Goal: Contribute content: Add original content to the website for others to see

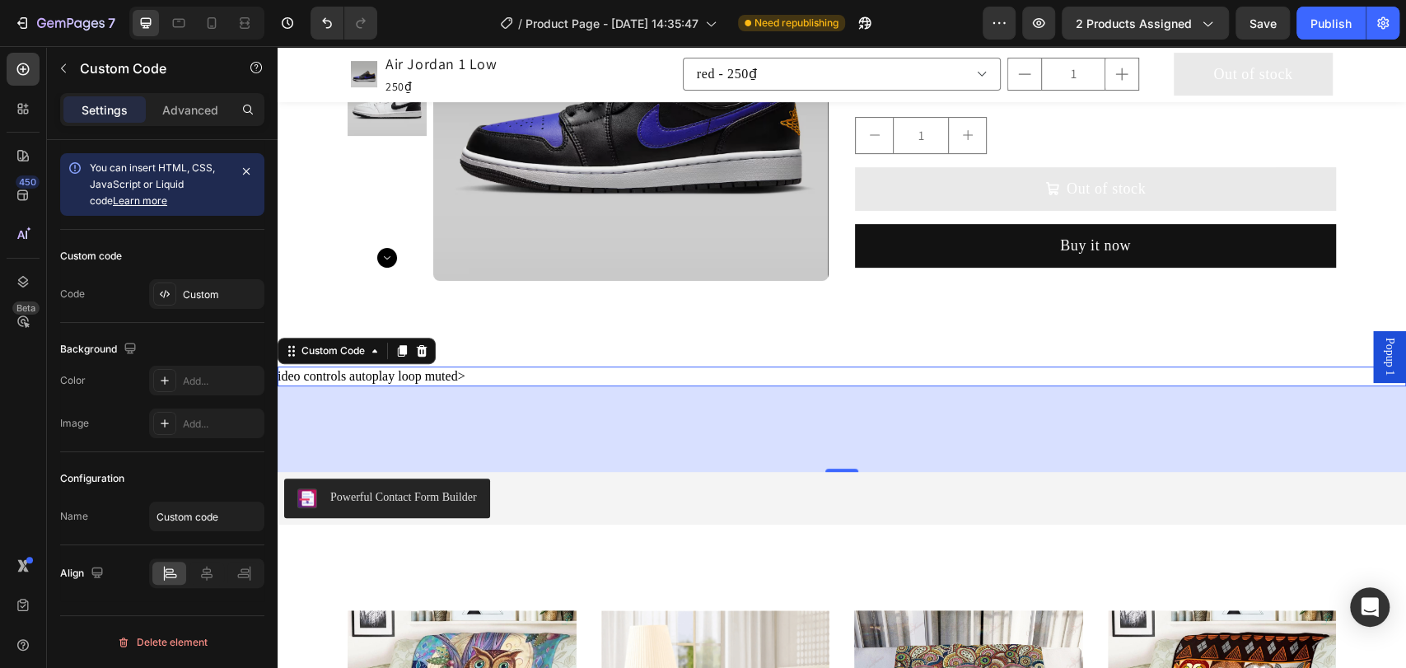
scroll to position [366, 0]
click at [504, 376] on div "ideo controls autoplay loop muted>" at bounding box center [842, 377] width 1128 height 20
click at [434, 379] on div "ideo controls autoplay loop muted>" at bounding box center [842, 377] width 1128 height 20
click at [184, 523] on input "Custom code" at bounding box center [206, 517] width 115 height 30
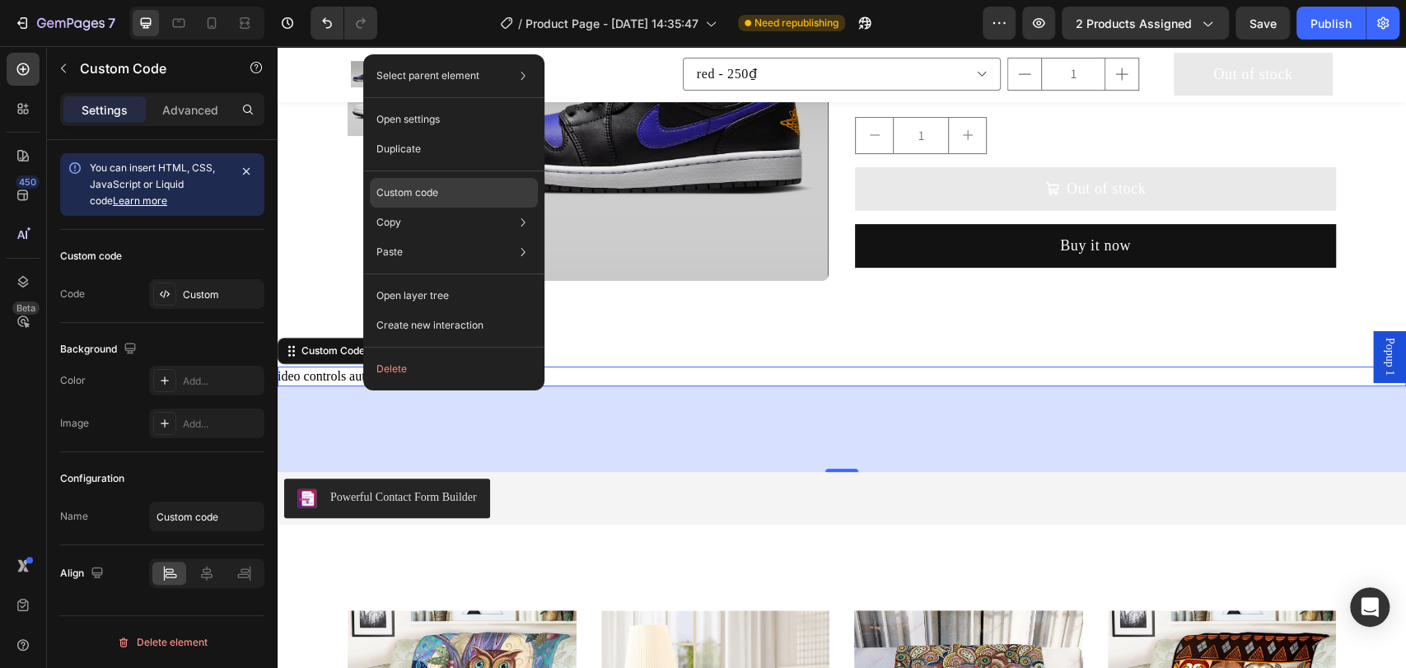
click at [437, 195] on p "Custom code" at bounding box center [407, 192] width 62 height 15
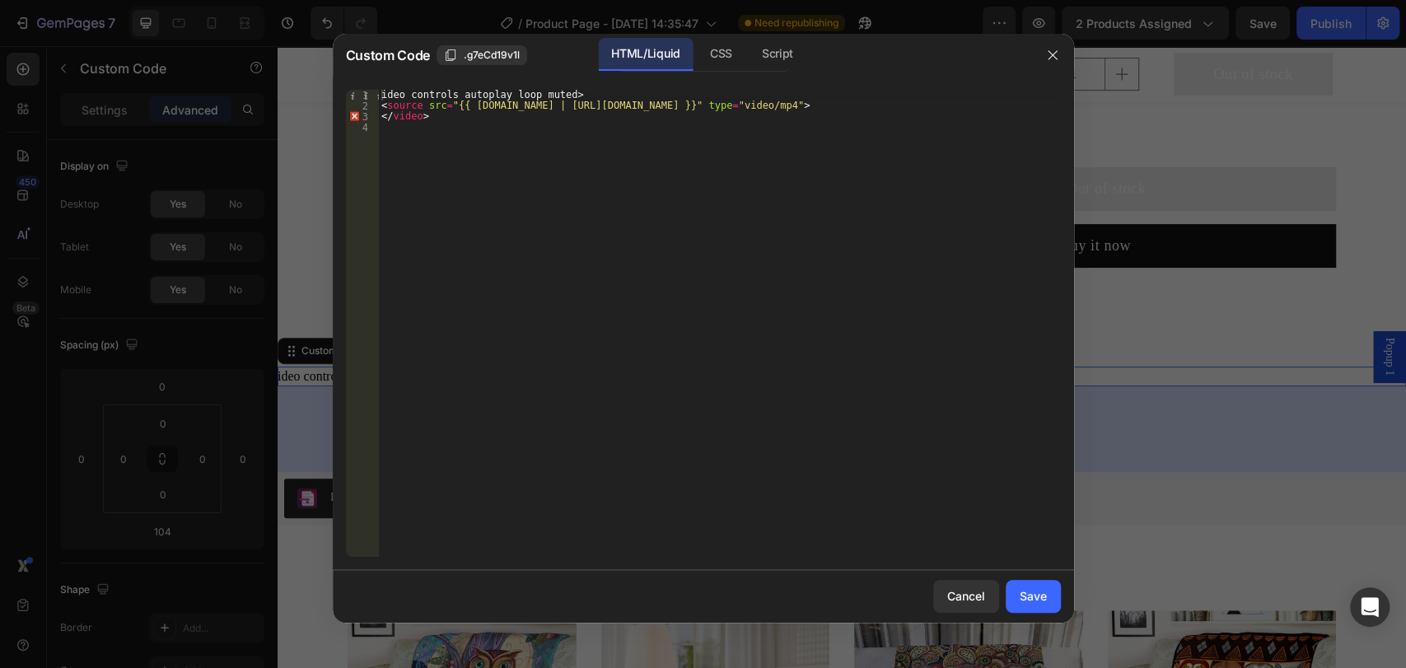
click at [548, 168] on div "ideo controls autoplay loop muted> < source src = "{{ [DOMAIN_NAME] | [URL][DOM…" at bounding box center [719, 334] width 682 height 488
click at [493, 137] on div "ideo controls autoplay loop muted> < source src = "{{ [DOMAIN_NAME] | [URL][DOM…" at bounding box center [719, 334] width 682 height 488
drag, startPoint x: 652, startPoint y: 107, endPoint x: 885, endPoint y: 106, distance: 233.1
click at [885, 106] on div "ideo controls autoplay loop muted> < source src = "{{ [DOMAIN_NAME] | [URL][DOM…" at bounding box center [719, 334] width 682 height 488
paste textarea "<iframe width="560" height="315" src="[URL][DOMAIN_NAME]" title="YouTube video …"
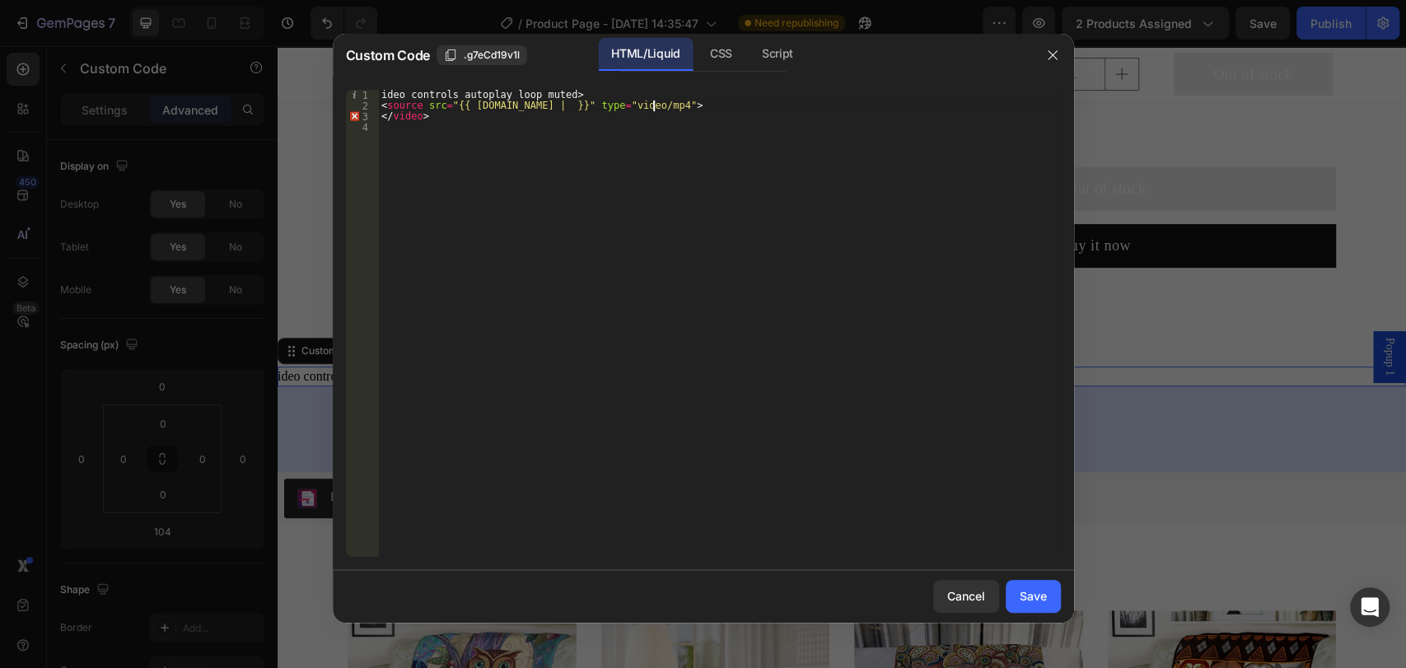
type textarea "<source src="{{ [DOMAIN_NAME] | <iframe width="560" height="315" src="[URL][DOM…"
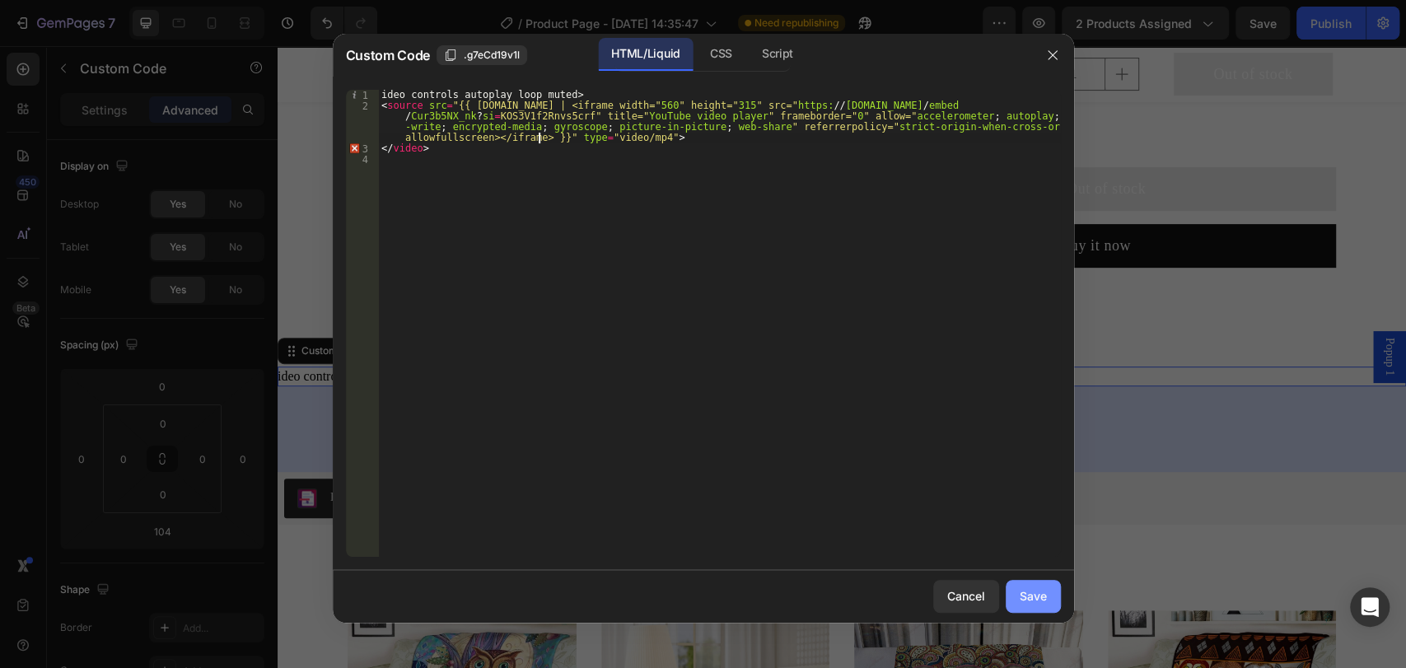
click at [1028, 600] on div "Save" at bounding box center [1033, 595] width 27 height 17
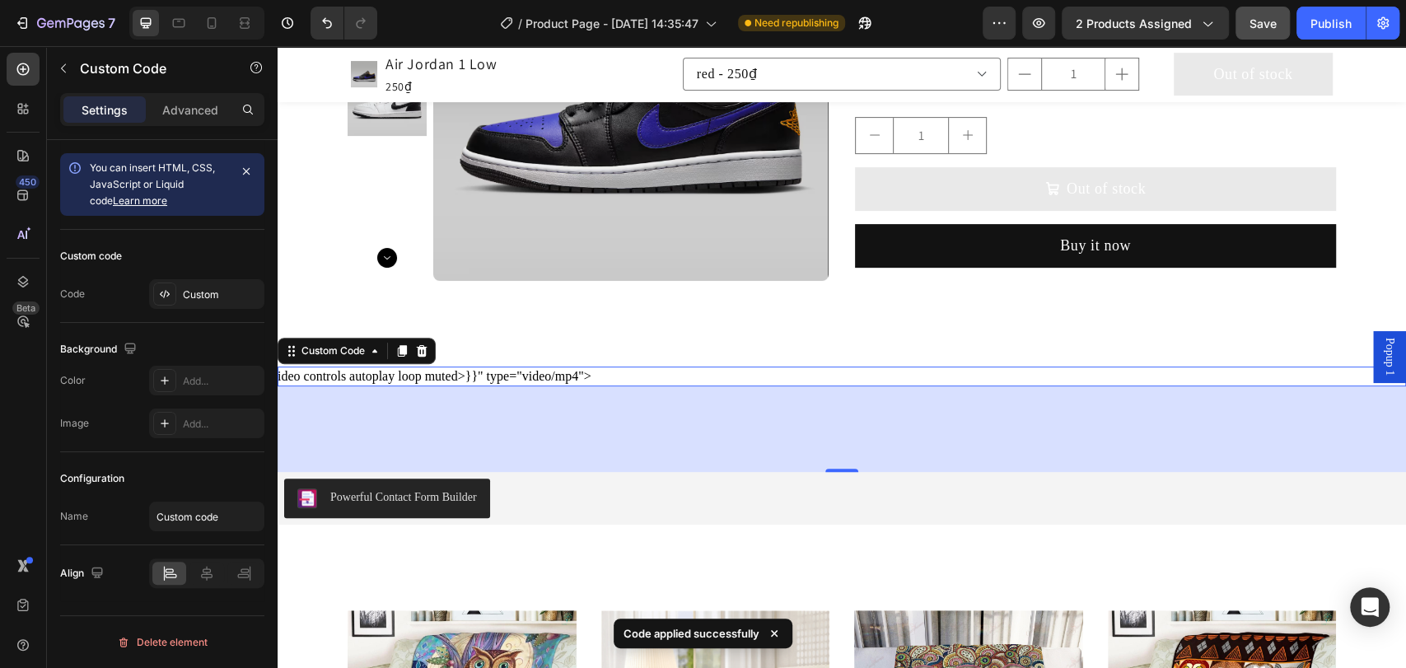
click at [1258, 21] on span "Save" at bounding box center [1262, 23] width 27 height 14
click at [1323, 21] on div "Publish" at bounding box center [1330, 23] width 41 height 17
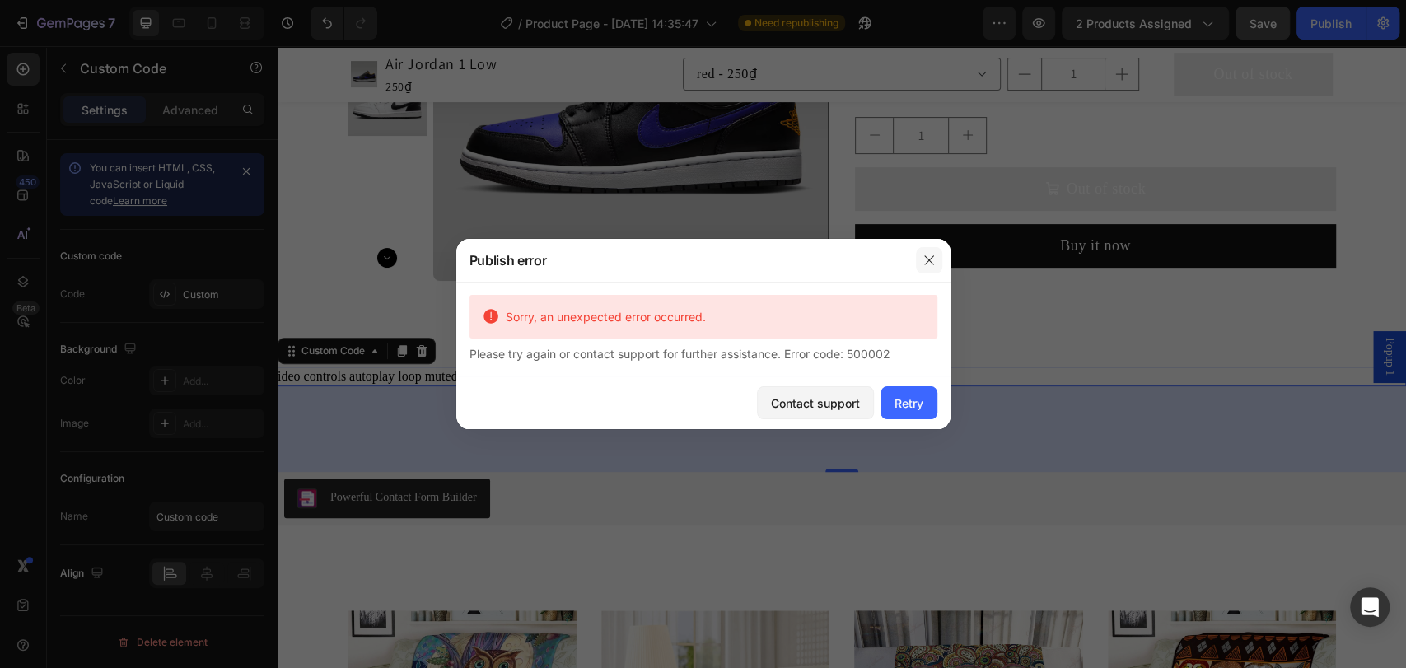
click at [920, 255] on button "button" at bounding box center [929, 260] width 26 height 26
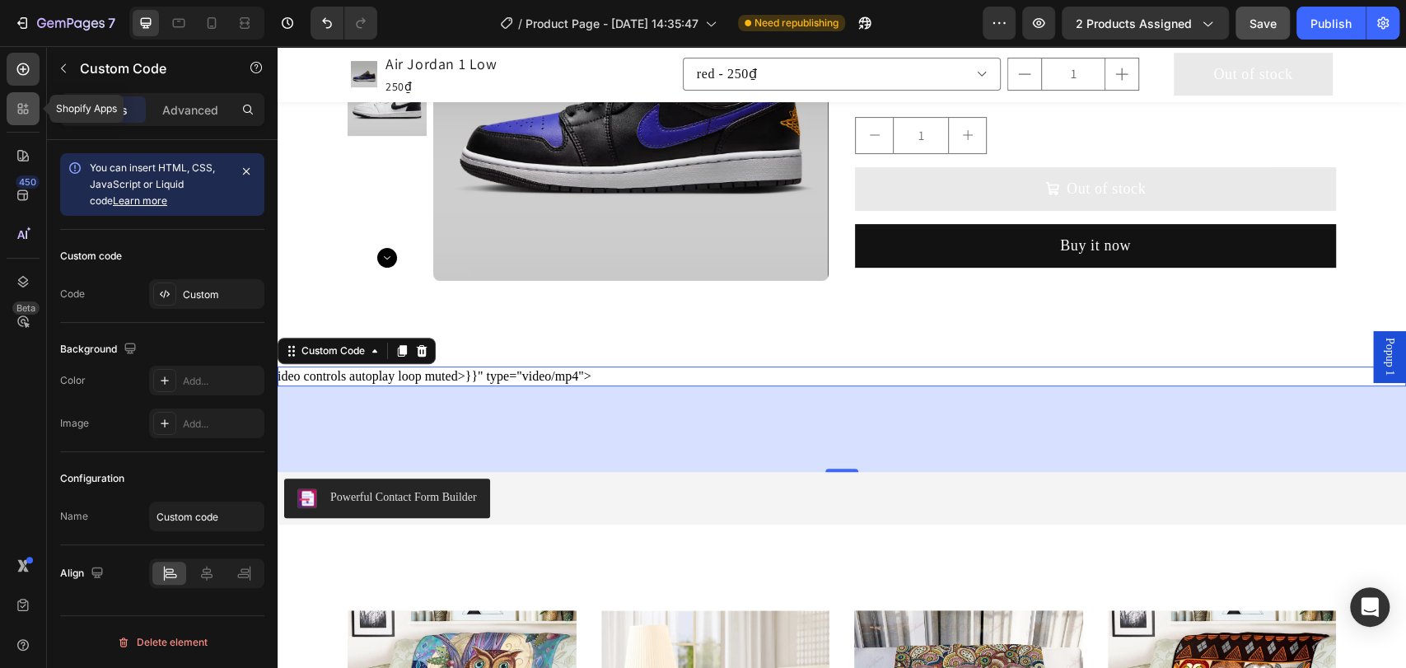
click at [21, 113] on icon at bounding box center [20, 112] width 5 height 5
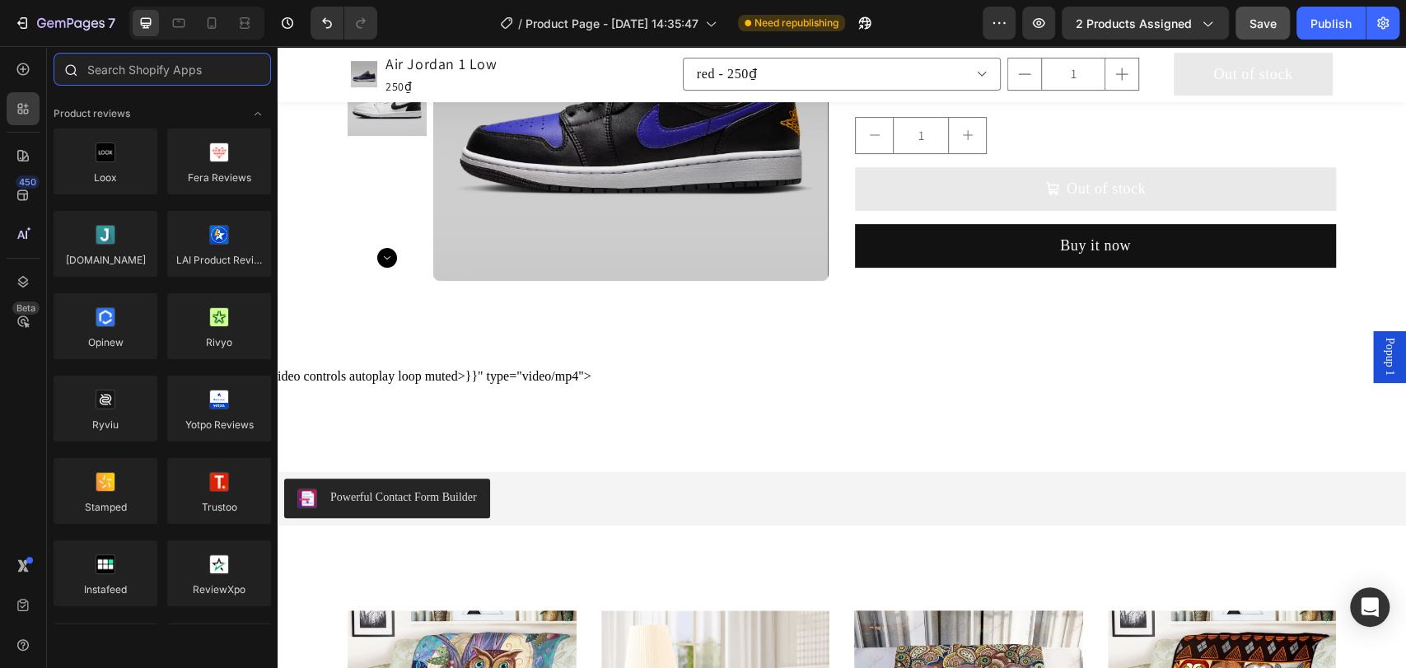
click at [160, 69] on input "text" at bounding box center [162, 69] width 217 height 33
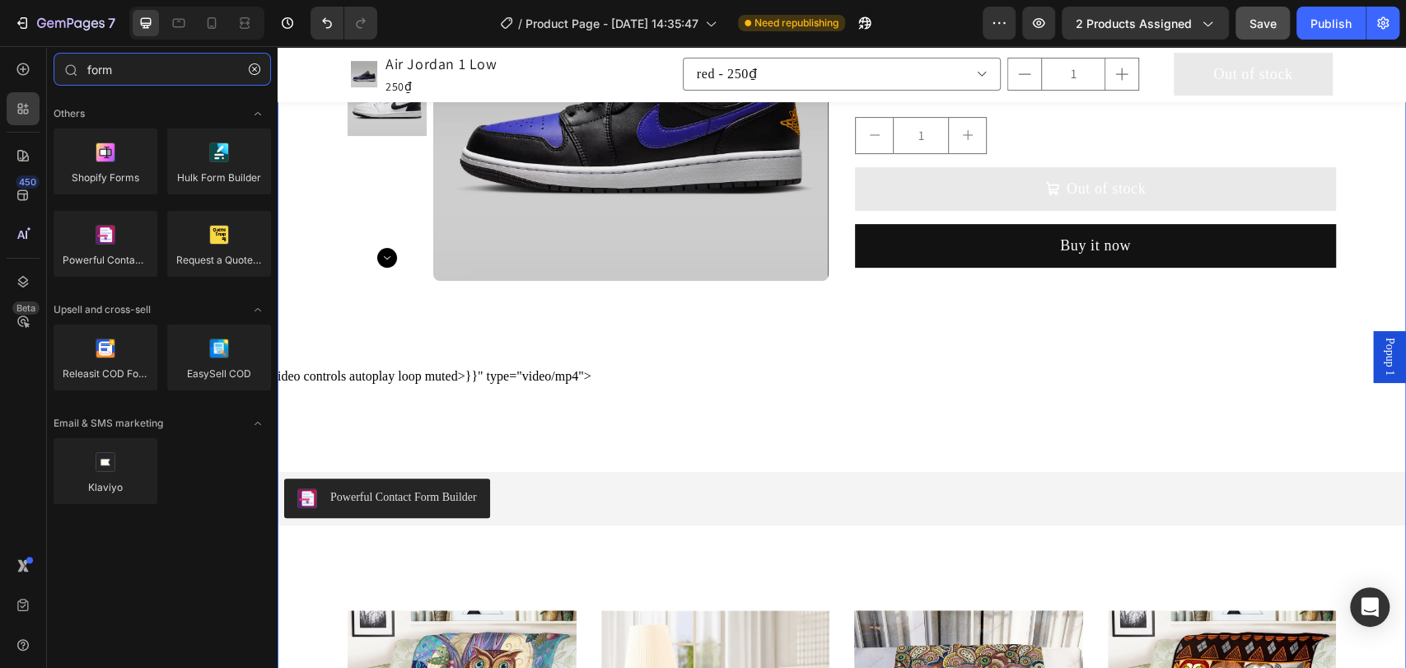
type input "form"
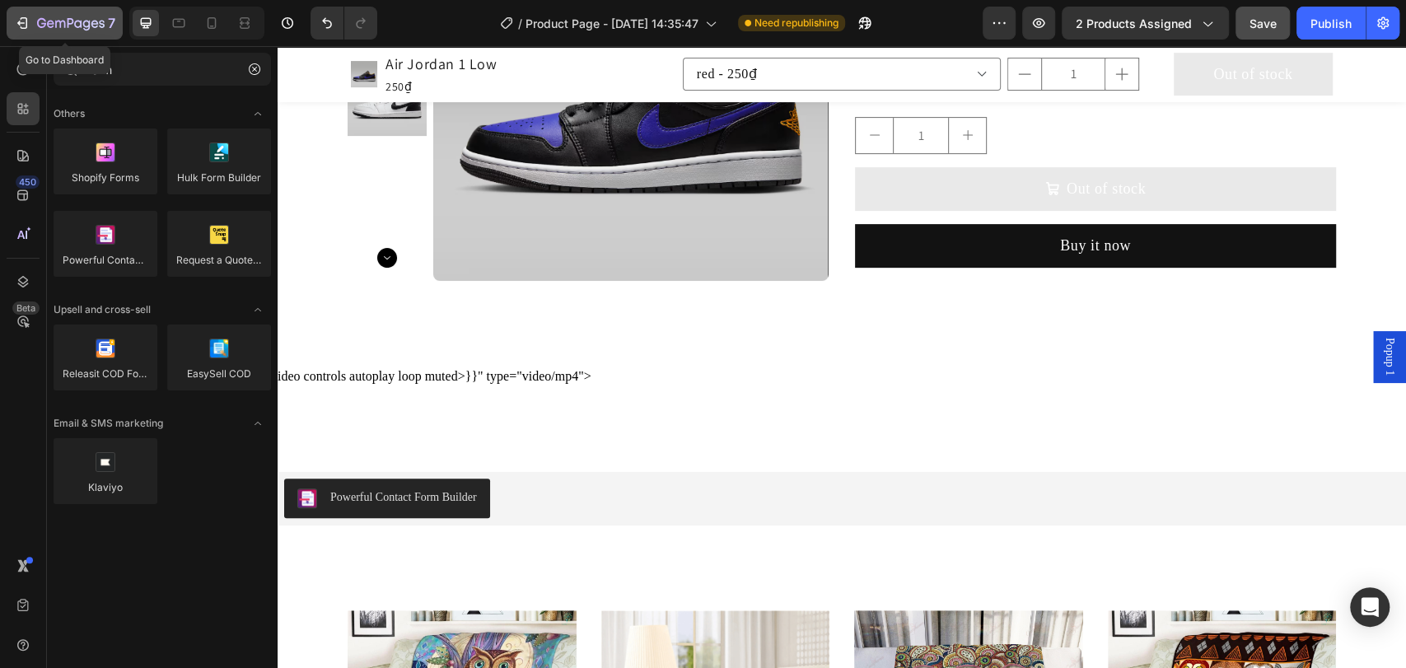
drag, startPoint x: 50, startPoint y: 20, endPoint x: 85, endPoint y: 20, distance: 34.6
click at [50, 20] on icon "button" at bounding box center [71, 24] width 68 height 14
